Goal: Navigation & Orientation: Find specific page/section

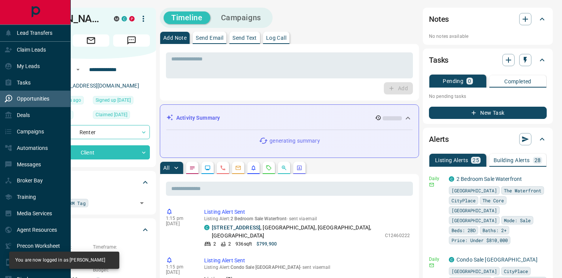
click at [37, 98] on p "Opportunities" at bounding box center [33, 99] width 33 height 6
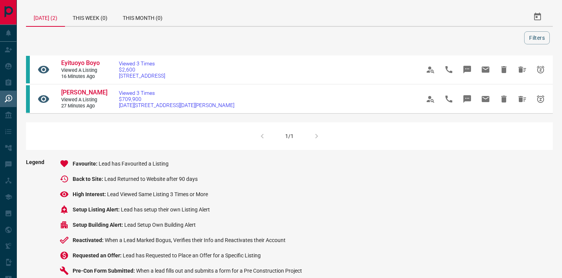
click at [388, 197] on div "Legend Favourite Lead has Favourited a Listing Back to Site Lead Returned to We…" at bounding box center [289, 243] width 527 height 168
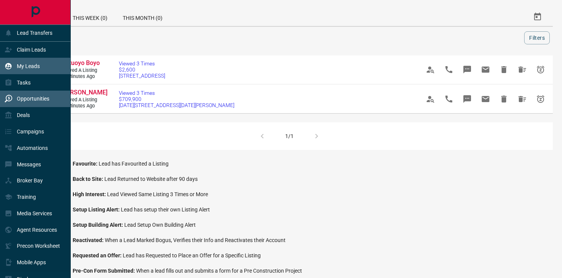
click at [28, 68] on p "My Leads" at bounding box center [28, 66] width 23 height 6
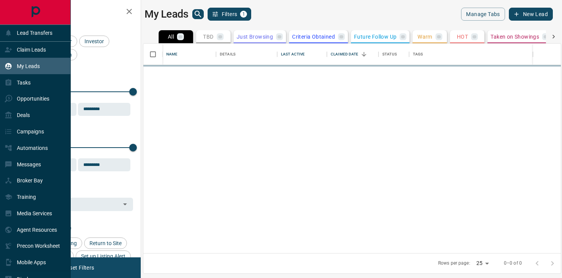
scroll to position [210, 418]
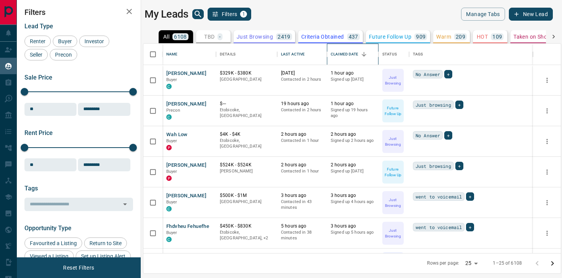
click at [354, 52] on div "Claimed Date" at bounding box center [345, 54] width 28 height 21
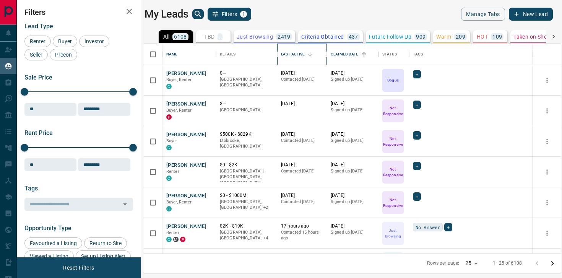
click at [305, 59] on div "Last Active" at bounding box center [293, 54] width 24 height 21
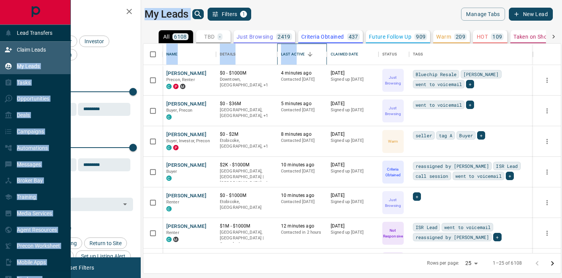
drag, startPoint x: 297, startPoint y: 56, endPoint x: 27, endPoint y: 54, distance: 270.1
click at [27, 54] on div "Lead Transfers Claim Leads My Leads Tasks Opportunities Deals Campaigns Automat…" at bounding box center [281, 134] width 562 height 269
click at [27, 54] on div "Claim Leads" at bounding box center [25, 50] width 41 height 13
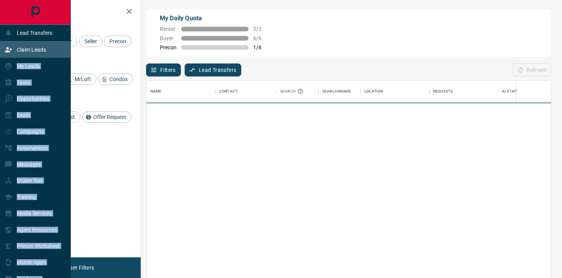
scroll to position [210, 405]
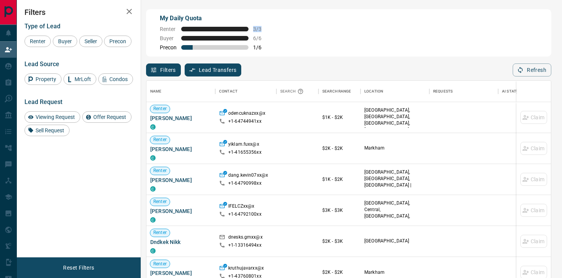
click at [298, 26] on div "My Daily Quota Renter 3 / 3 Buyer 6 / 6 Precon 1 / 6" at bounding box center [349, 32] width 406 height 47
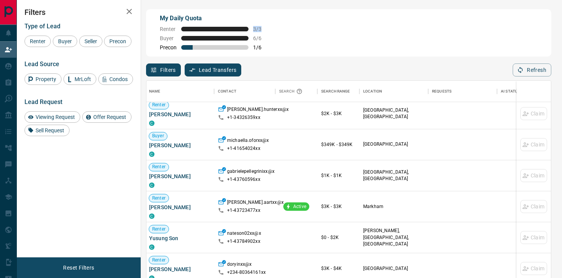
scroll to position [517, 1]
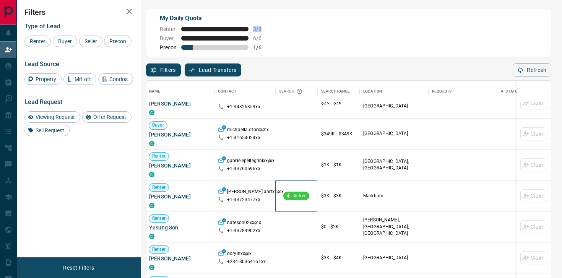
drag, startPoint x: 288, startPoint y: 197, endPoint x: 321, endPoint y: 198, distance: 32.5
click at [321, 198] on div "Renter [PERSON_NAME] C [PERSON_NAME].aartxx@x +1- 43723477xx Active $3K - $3K M…" at bounding box center [401, 196] width 513 height 31
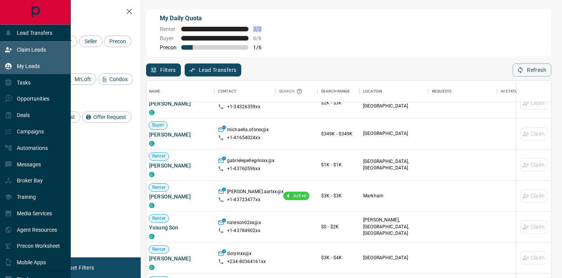
click at [40, 65] on div "My Leads" at bounding box center [35, 66] width 71 height 16
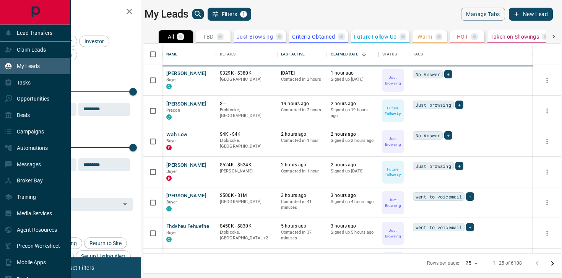
scroll to position [210, 418]
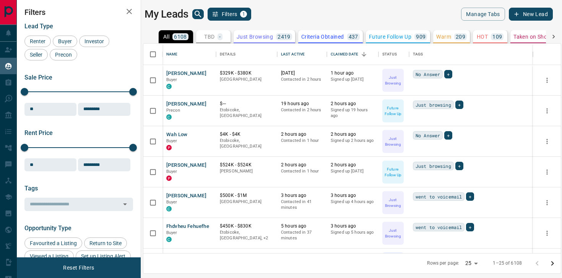
click at [300, 2] on div "My Leads Filters 1 Manage Tabs New Lead All 6108 TBD - Do Not Contact - Not Res…" at bounding box center [290, 134] width 546 height 269
click at [296, 57] on div "Last Active" at bounding box center [293, 54] width 24 height 21
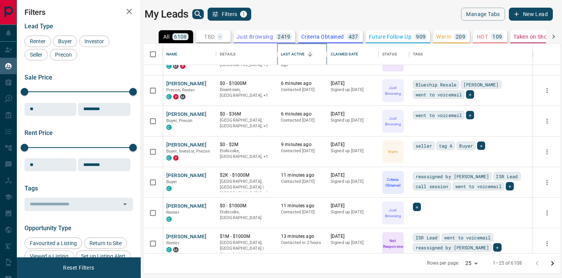
scroll to position [18, 0]
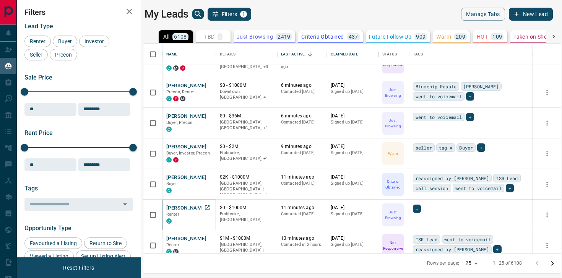
click at [179, 208] on button "[PERSON_NAME]" at bounding box center [186, 208] width 40 height 7
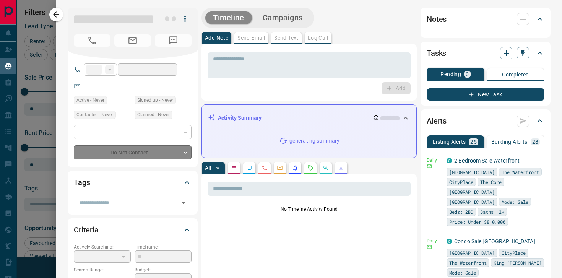
type input "**"
type input "**********"
type input "*"
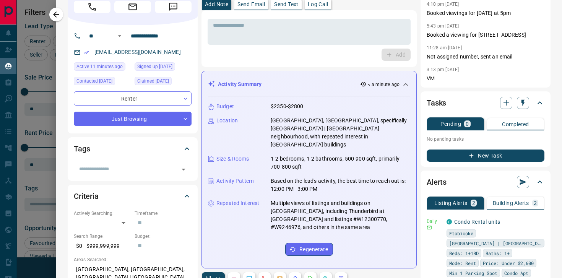
scroll to position [0, 0]
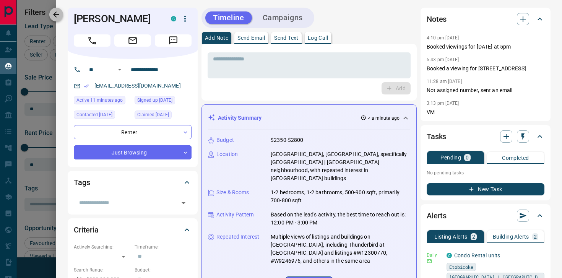
click at [61, 11] on button "button" at bounding box center [56, 15] width 14 height 14
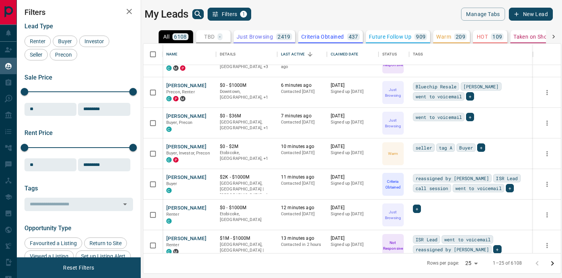
click at [105, 13] on h2 "Filters" at bounding box center [78, 12] width 109 height 9
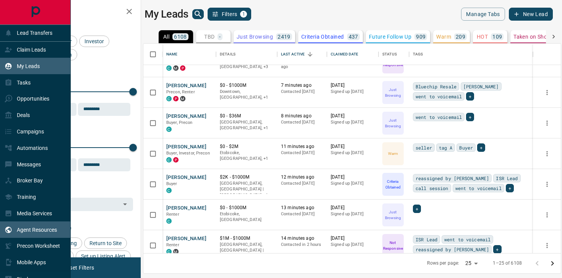
click at [49, 230] on p "Agent Resources" at bounding box center [37, 230] width 40 height 6
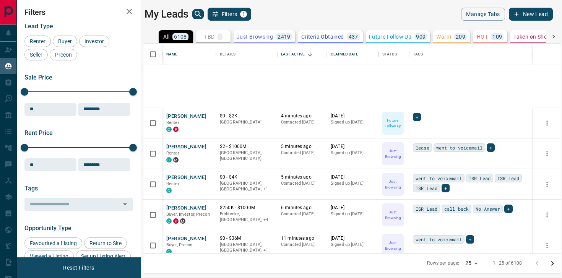
scroll to position [141, 0]
